Goal: Task Accomplishment & Management: Complete application form

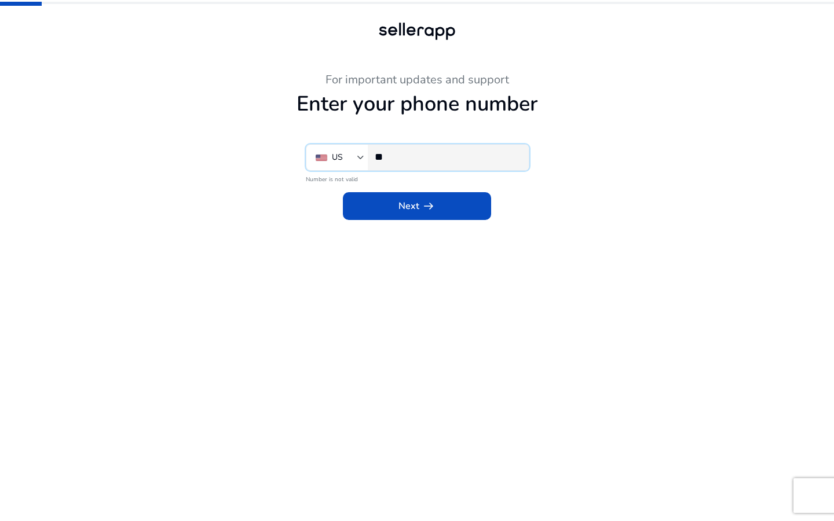
click at [451, 153] on input "**" at bounding box center [447, 157] width 145 height 13
type input "**********"
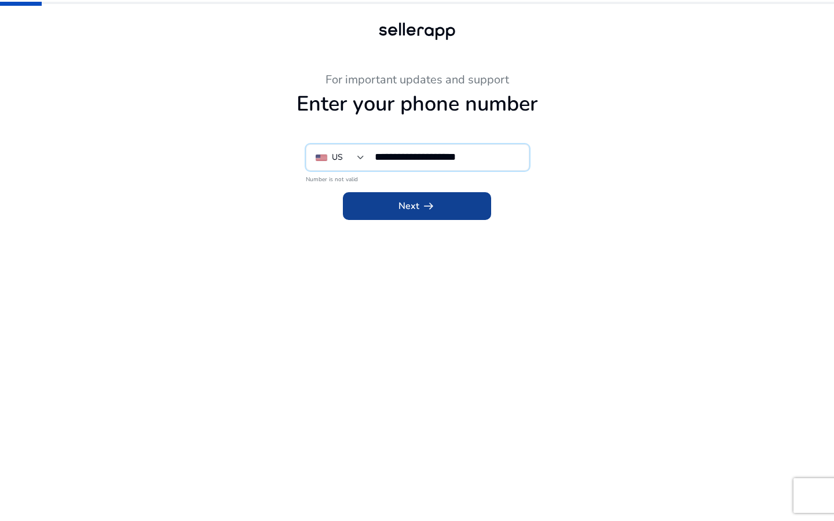
click at [439, 204] on span at bounding box center [417, 206] width 148 height 28
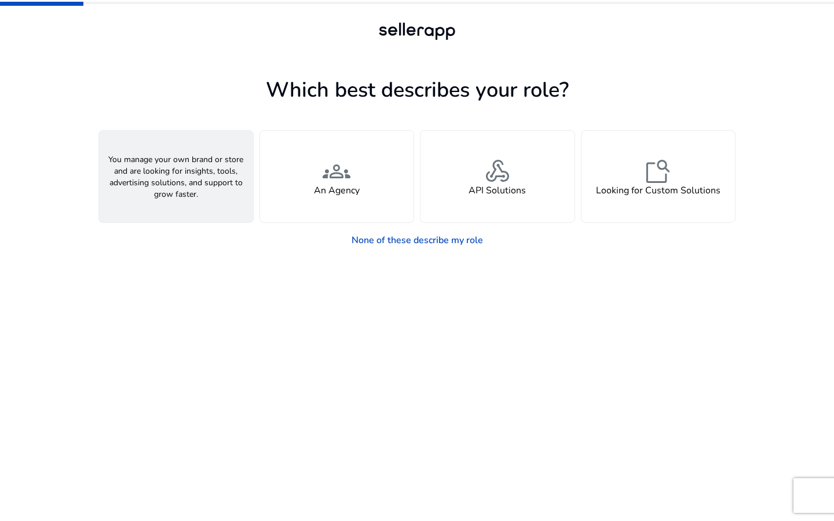
click at [173, 181] on span "person" at bounding box center [176, 172] width 28 height 28
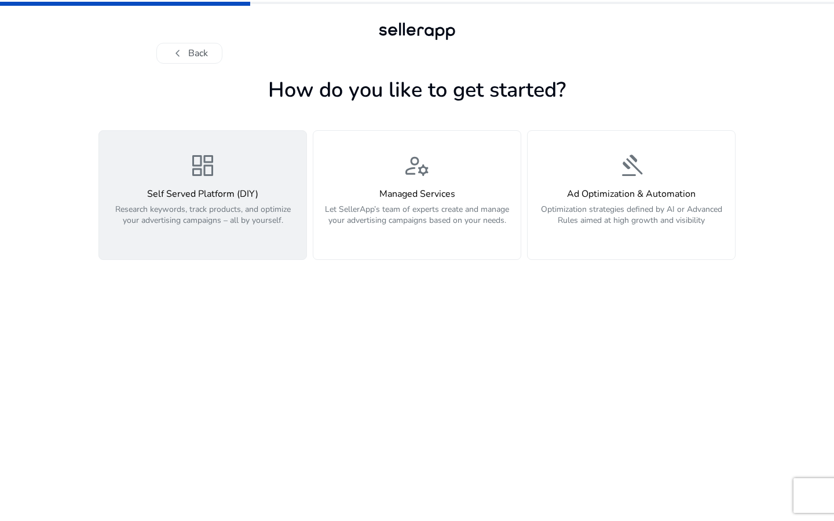
click at [215, 196] on h4 "Self Served Platform (DIY)" at bounding box center [202, 194] width 193 height 11
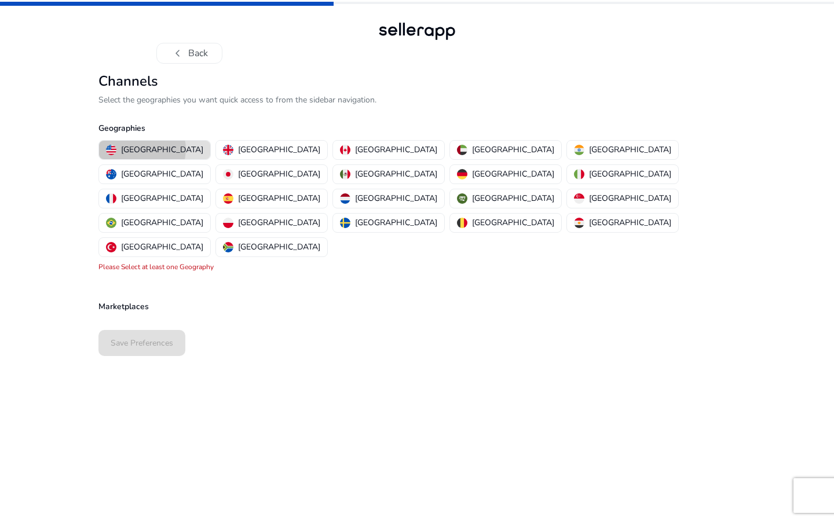
click at [142, 149] on p "[GEOGRAPHIC_DATA]" at bounding box center [162, 150] width 82 height 12
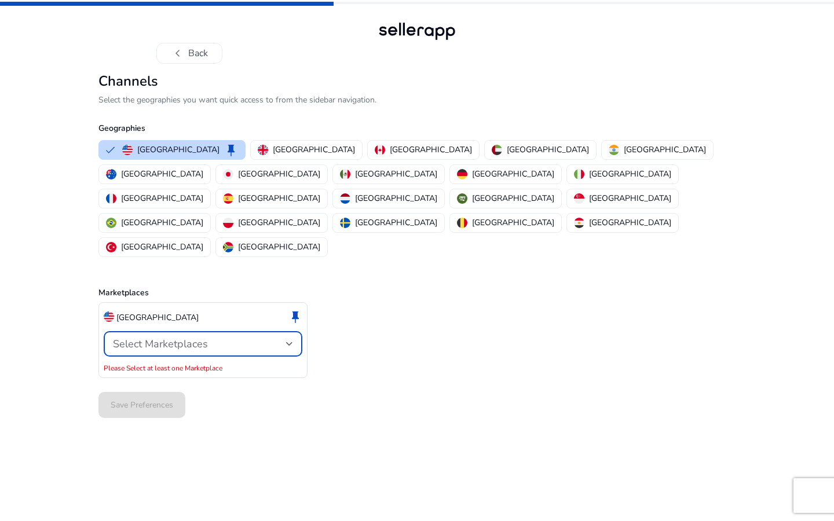
click at [287, 342] on div at bounding box center [289, 344] width 7 height 5
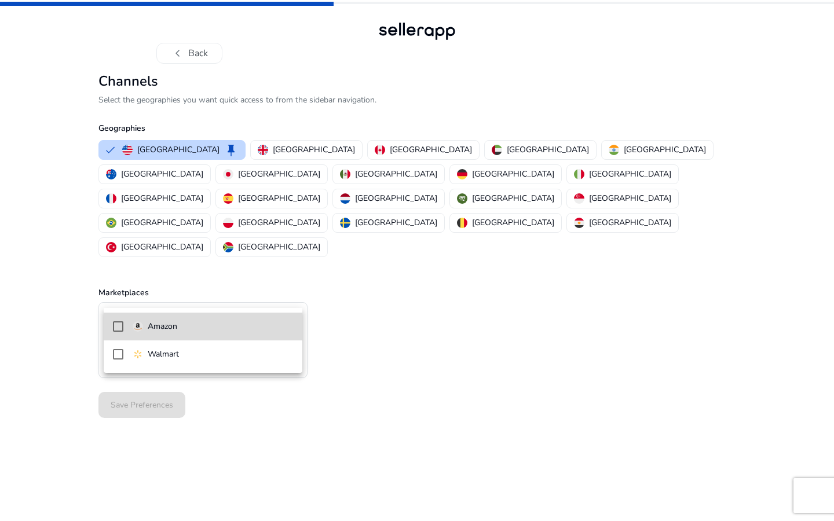
click at [123, 327] on mat-option "Amazon" at bounding box center [203, 327] width 199 height 28
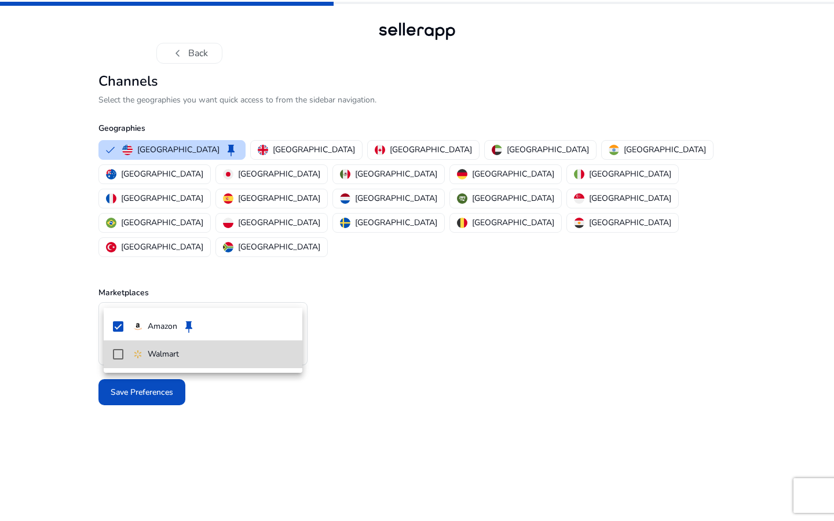
click at [123, 345] on mat-option "Walmart" at bounding box center [203, 355] width 199 height 28
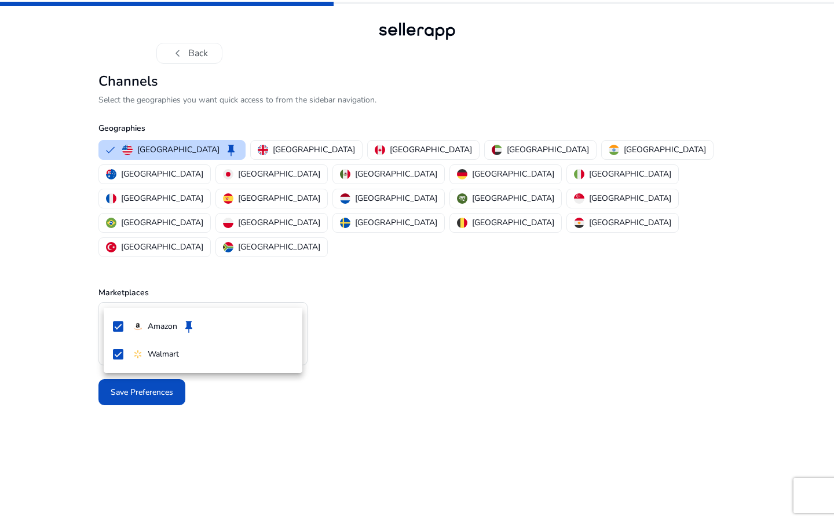
click at [320, 396] on div at bounding box center [417, 260] width 834 height 521
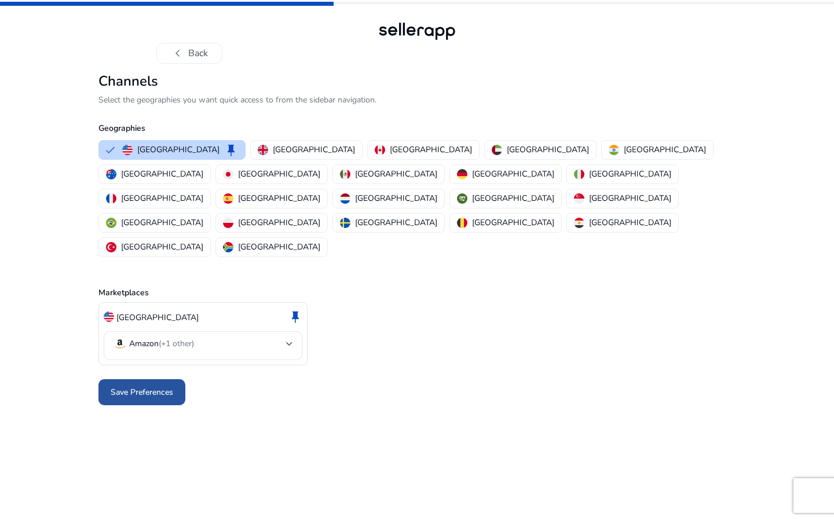
click at [177, 379] on span at bounding box center [141, 393] width 87 height 28
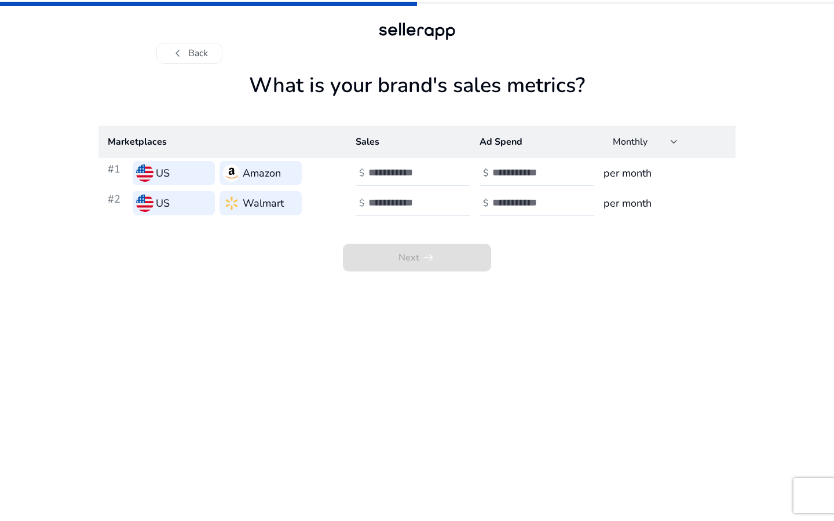
click at [104, 182] on td "#1 US Amazon" at bounding box center [222, 173] width 248 height 30
click at [415, 173] on input "number" at bounding box center [407, 172] width 78 height 13
type input "*"
type input "***"
click at [400, 198] on input "number" at bounding box center [407, 202] width 78 height 13
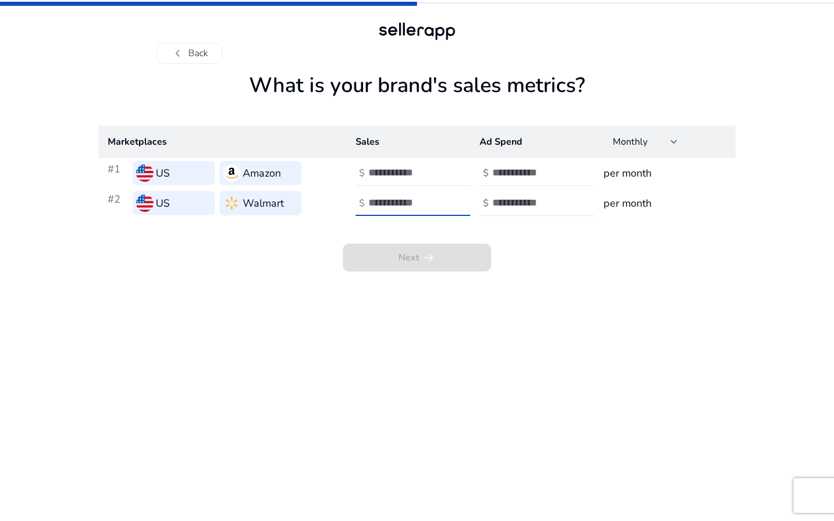
type input "***"
click at [524, 175] on input "number" at bounding box center [531, 172] width 78 height 13
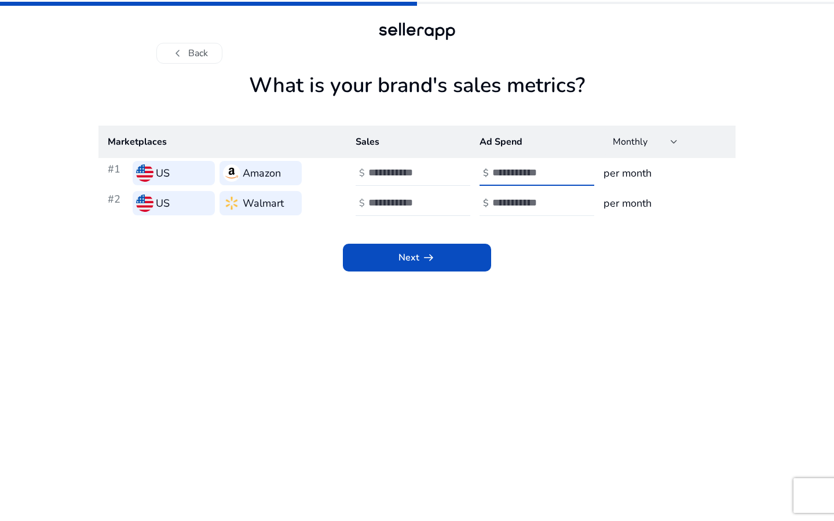
type input "*"
click at [551, 197] on input "number" at bounding box center [531, 202] width 78 height 13
type input "*"
click at [640, 173] on h3 "per month" at bounding box center [664, 173] width 123 height 16
click at [410, 172] on input "***" at bounding box center [407, 172] width 78 height 13
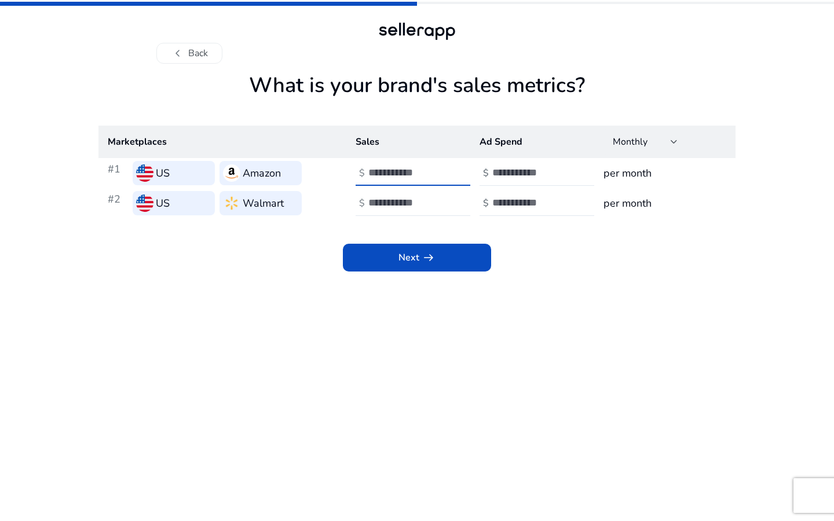
type input "*"
type input "****"
click at [414, 202] on input "***" at bounding box center [407, 202] width 78 height 13
type input "*"
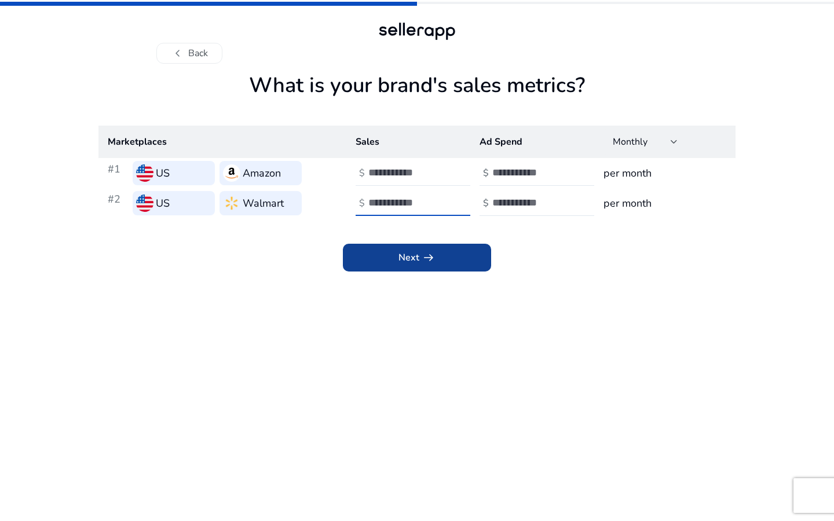
type input "****"
click at [440, 259] on span at bounding box center [417, 258] width 148 height 28
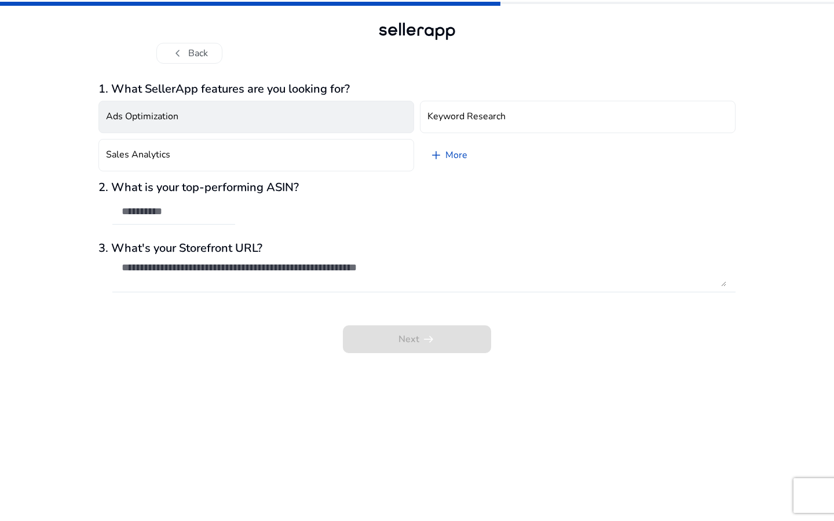
click at [317, 116] on button "Ads Optimization" at bounding box center [256, 117] width 316 height 32
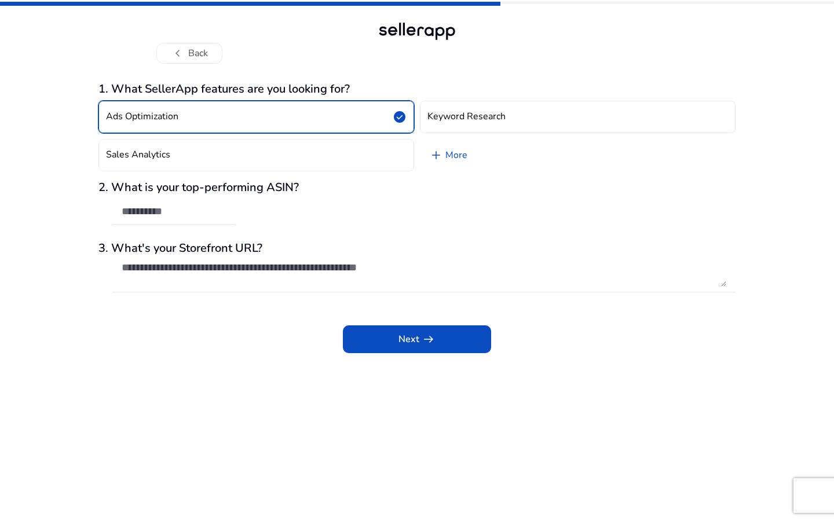
click at [317, 116] on button "Ads Optimization check_circle" at bounding box center [256, 117] width 316 height 32
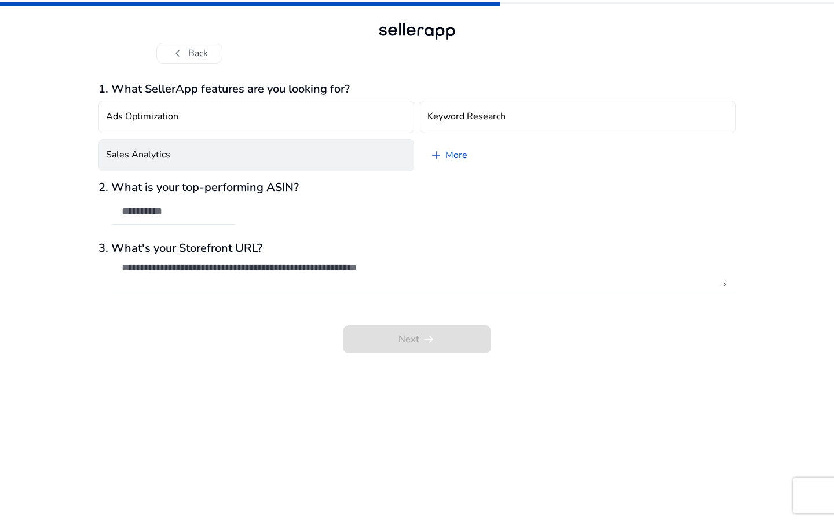
click at [315, 155] on button "Sales Analytics" at bounding box center [256, 155] width 316 height 32
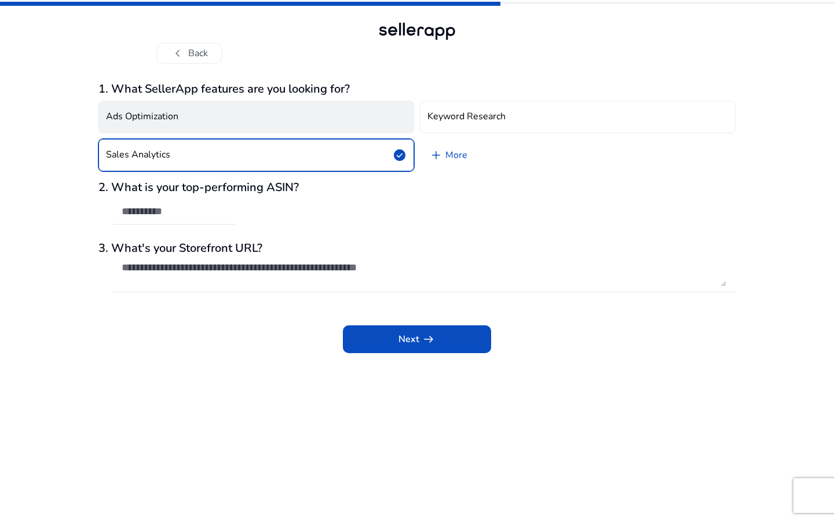
click at [312, 115] on button "Ads Optimization" at bounding box center [256, 117] width 316 height 32
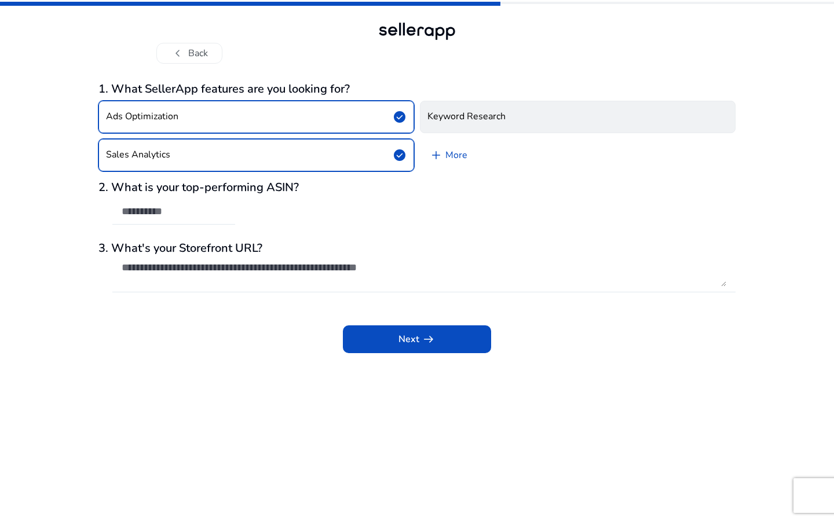
click at [471, 112] on h4 "Keyword Research" at bounding box center [466, 116] width 78 height 11
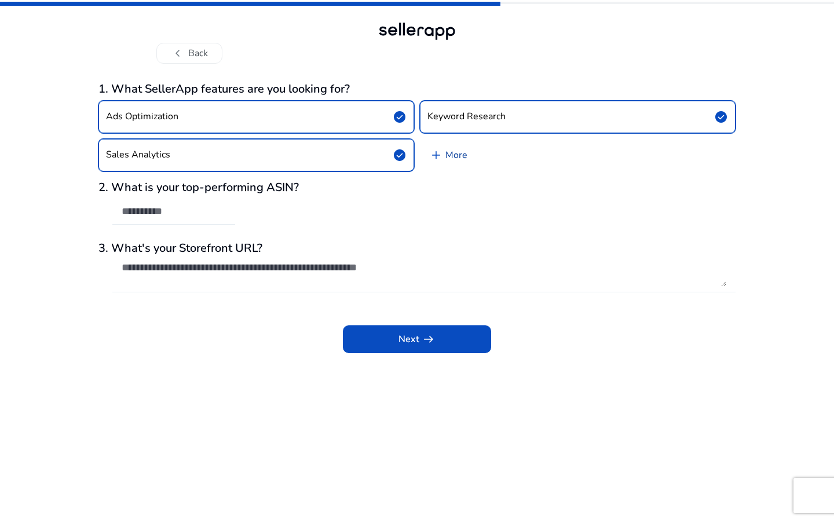
click at [454, 156] on link "add More" at bounding box center [448, 155] width 57 height 32
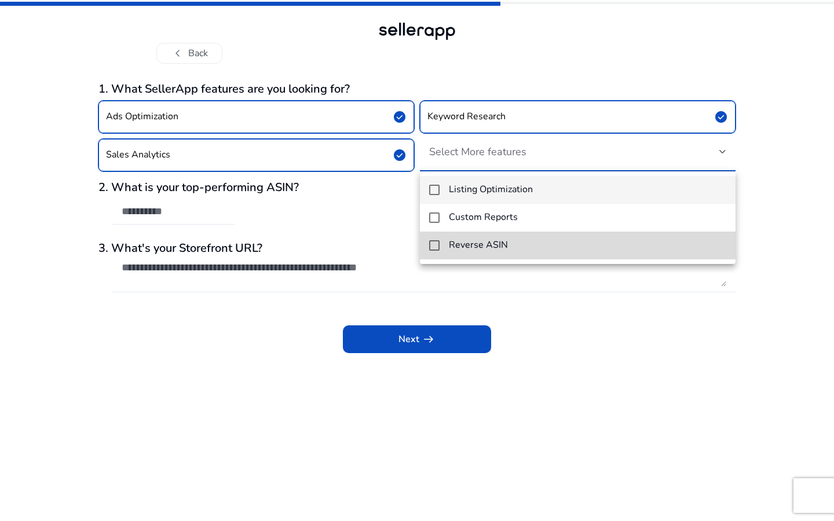
click at [441, 246] on mat-option "Reverse ASIN" at bounding box center [578, 246] width 316 height 28
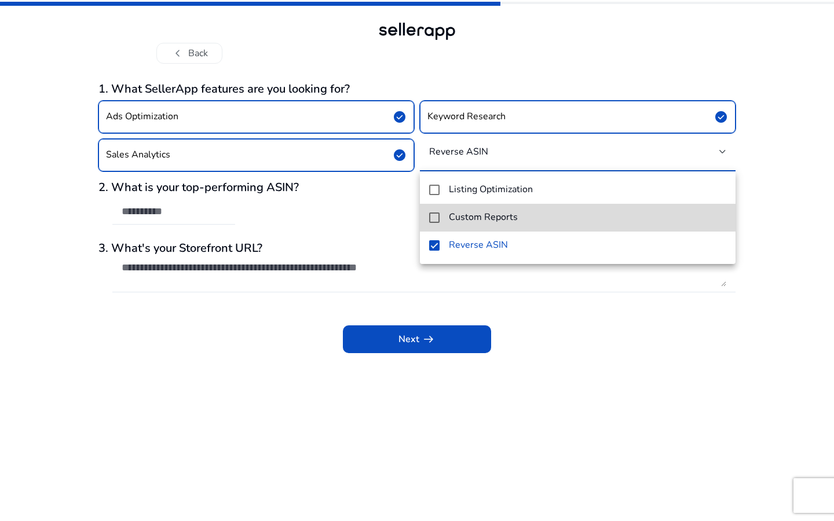
click at [441, 215] on mat-option "Custom Reports" at bounding box center [578, 218] width 316 height 28
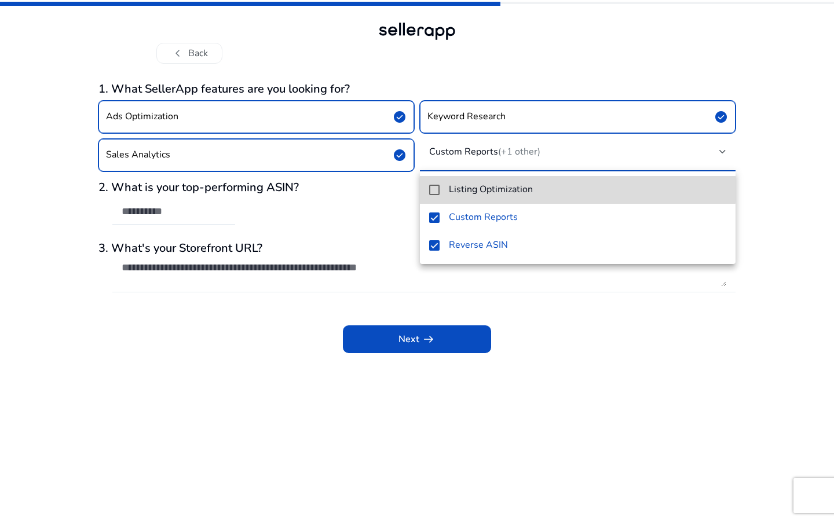
click at [436, 184] on mat-option "Listing Optimization" at bounding box center [578, 190] width 316 height 28
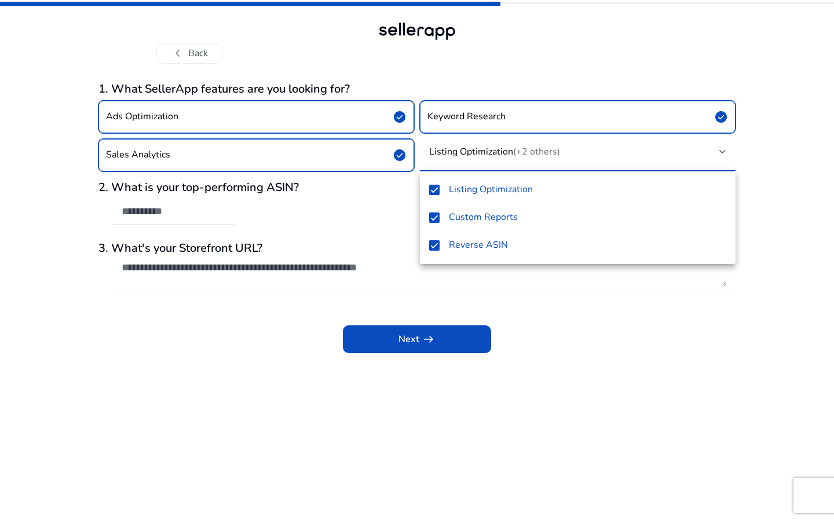
click at [358, 212] on div at bounding box center [417, 260] width 834 height 521
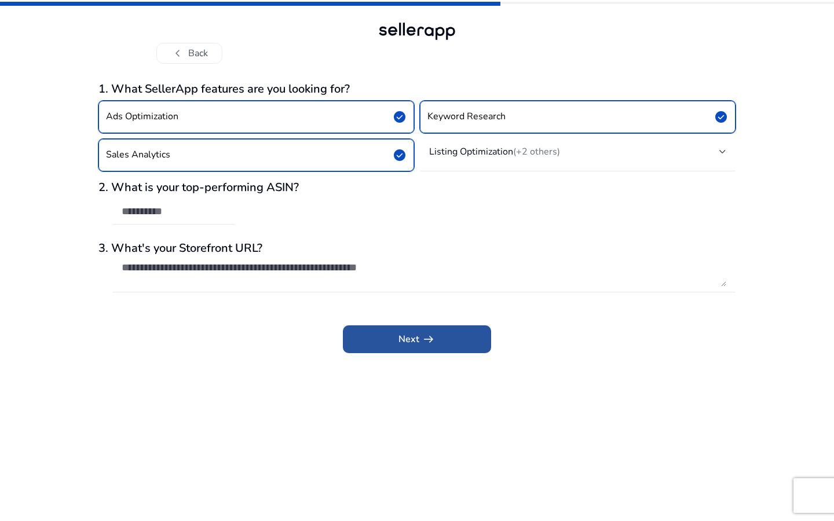
click at [375, 342] on span at bounding box center [417, 339] width 148 height 28
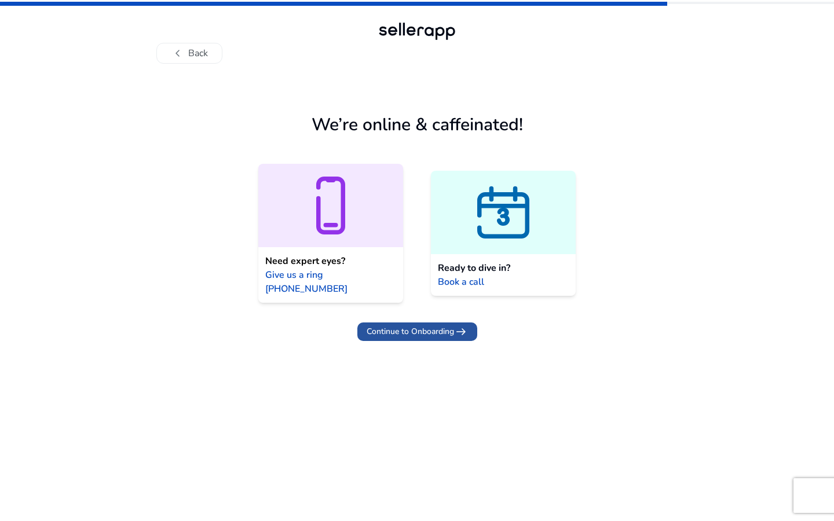
click at [416, 325] on span "Continue to Onboarding" at bounding box center [410, 331] width 87 height 12
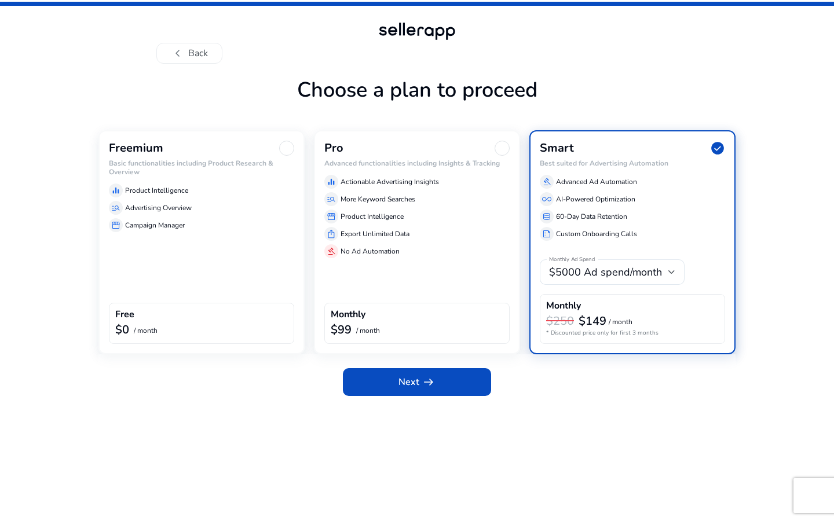
click at [186, 261] on div "Freemium Basic functionalities including Product Research & Overview equalizer …" at bounding box center [201, 242] width 206 height 224
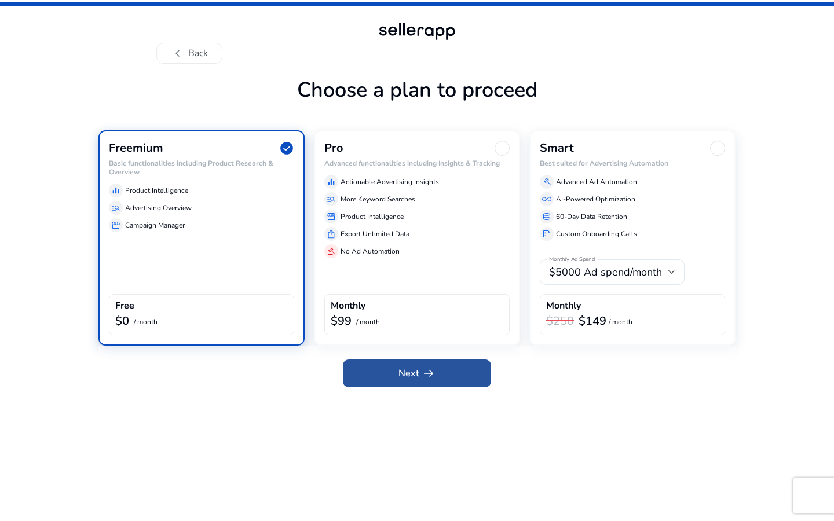
click at [413, 369] on span "Next arrow_right_alt" at bounding box center [416, 374] width 37 height 14
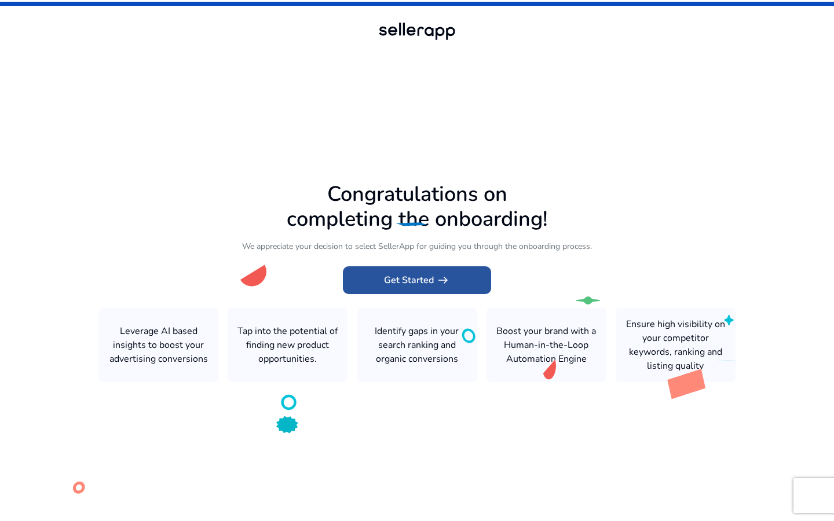
click at [389, 278] on span "Get Started arrow_right_alt" at bounding box center [417, 280] width 66 height 14
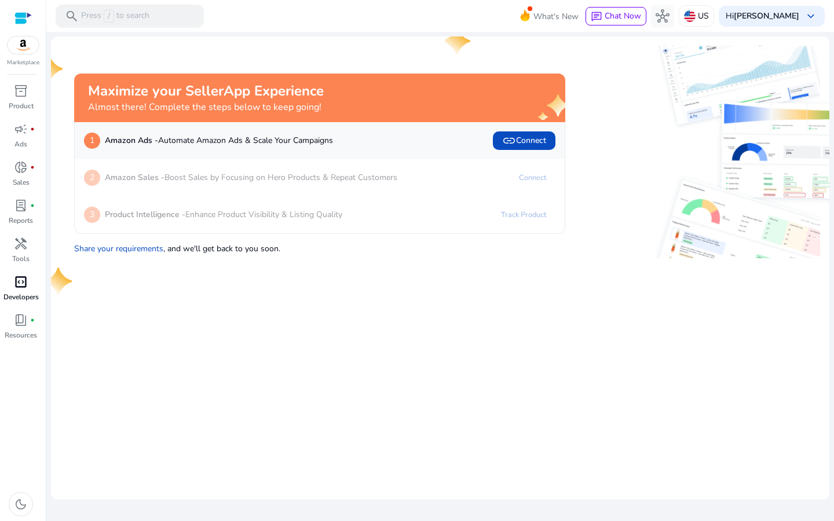
click at [25, 283] on span "code_blocks" at bounding box center [21, 282] width 14 height 14
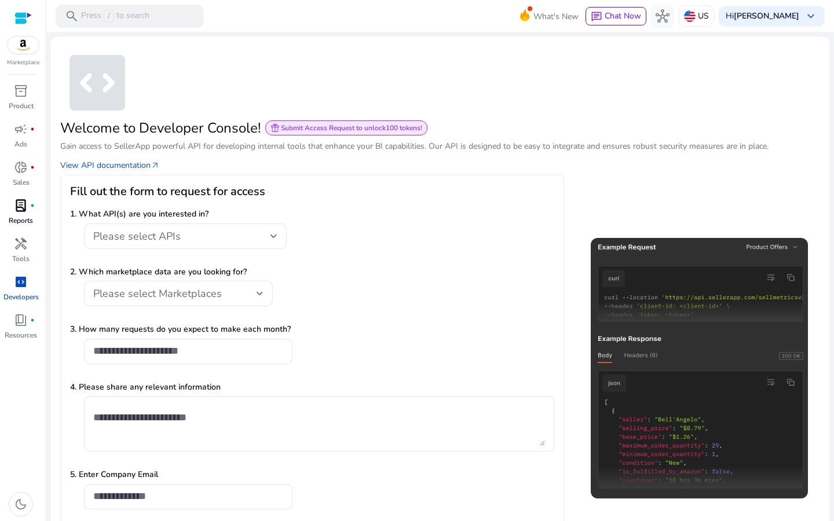
click at [25, 207] on span "lab_profile" at bounding box center [21, 206] width 14 height 14
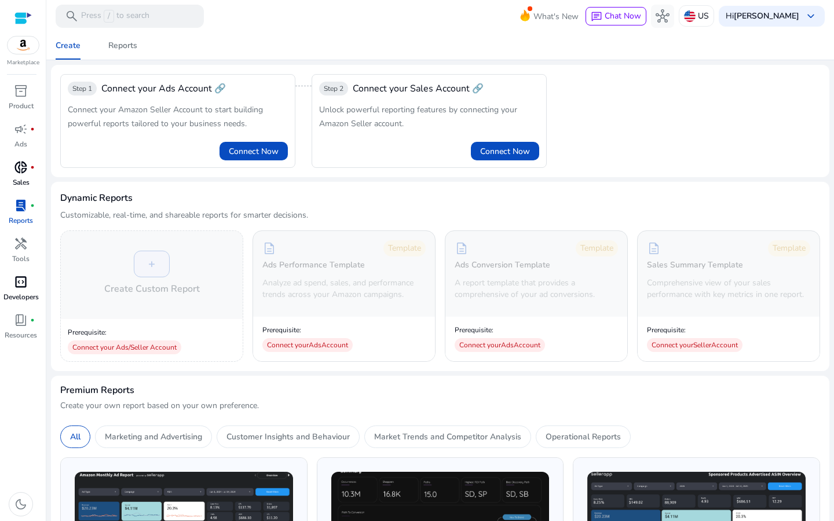
click at [27, 180] on p "Sales" at bounding box center [21, 182] width 17 height 10
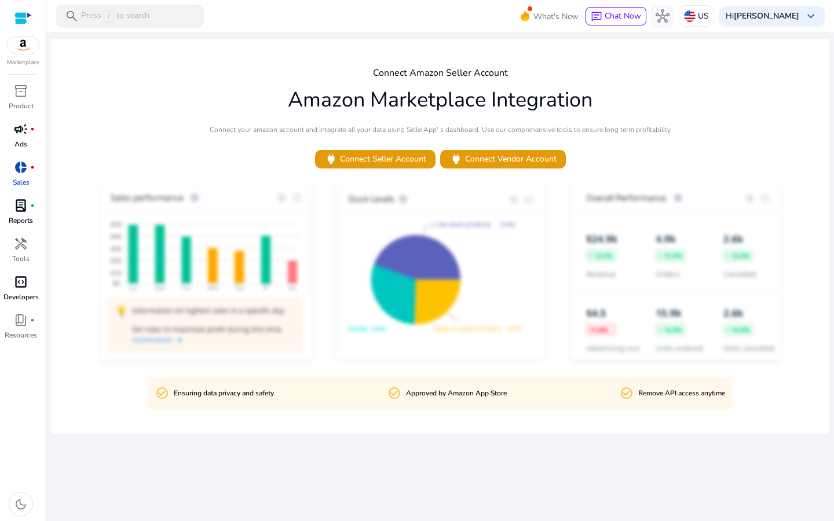
click at [29, 140] on link "campaign fiber_manual_record Ads" at bounding box center [21, 139] width 42 height 38
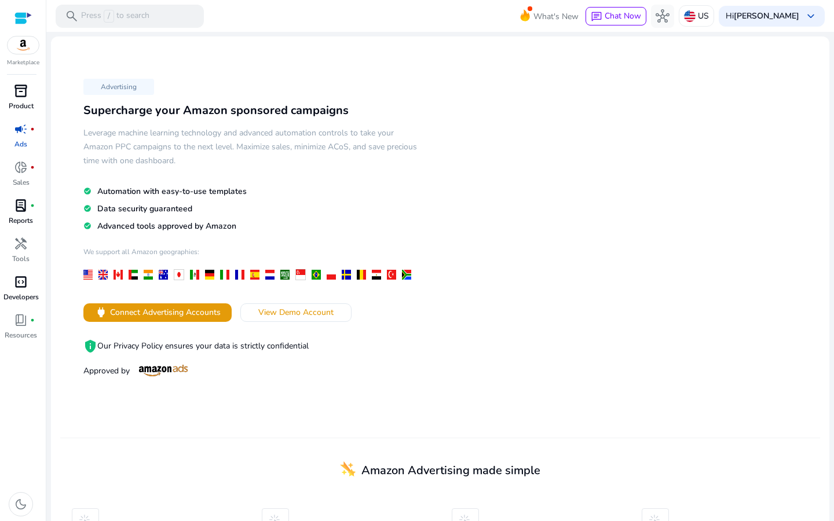
click at [24, 99] on div "inventory_2" at bounding box center [21, 91] width 32 height 19
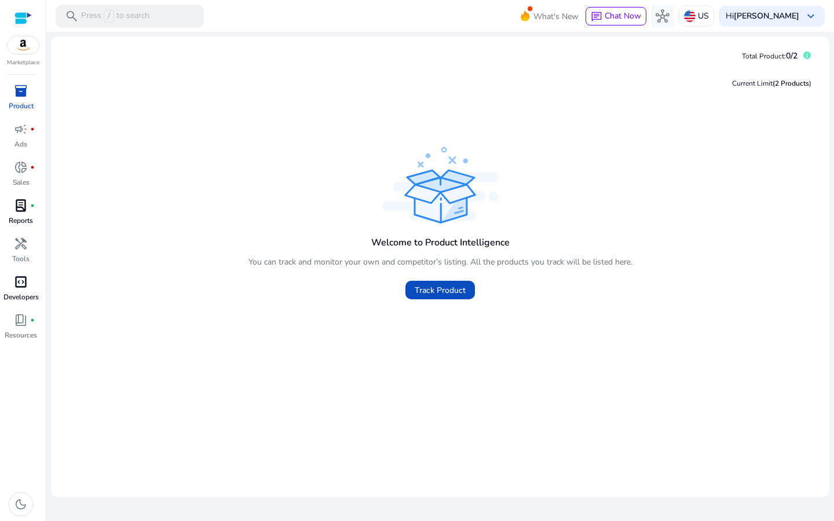
click at [21, 101] on p "Product" at bounding box center [21, 106] width 25 height 10
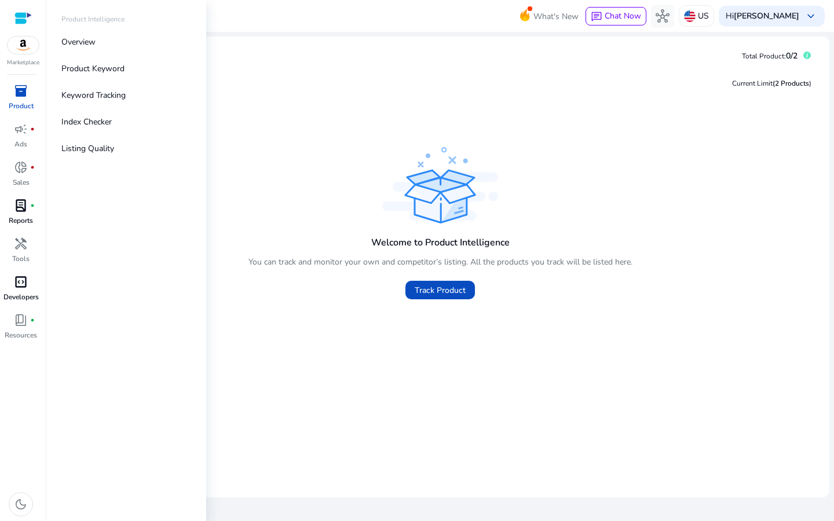
click at [28, 89] on div "inventory_2" at bounding box center [21, 91] width 32 height 19
click at [97, 36] on link "Overview" at bounding box center [126, 42] width 148 height 26
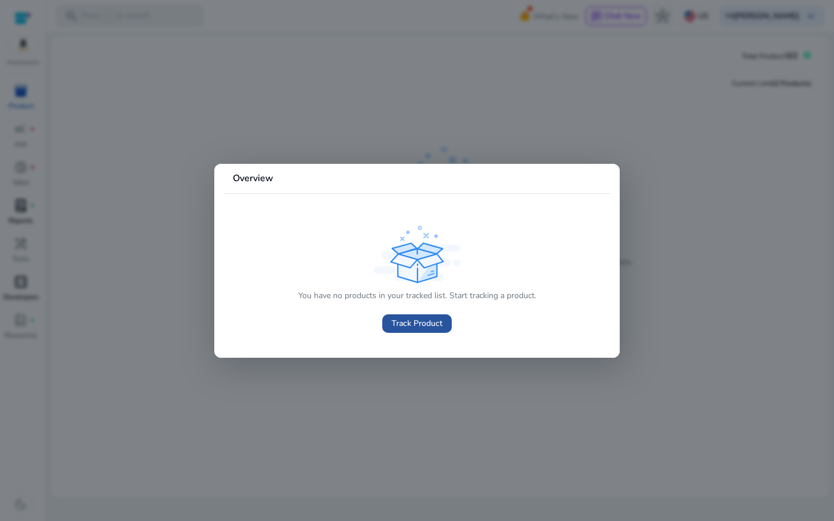
click at [427, 323] on span "Track Product" at bounding box center [416, 323] width 51 height 12
